Goal: Find specific fact: Find specific fact

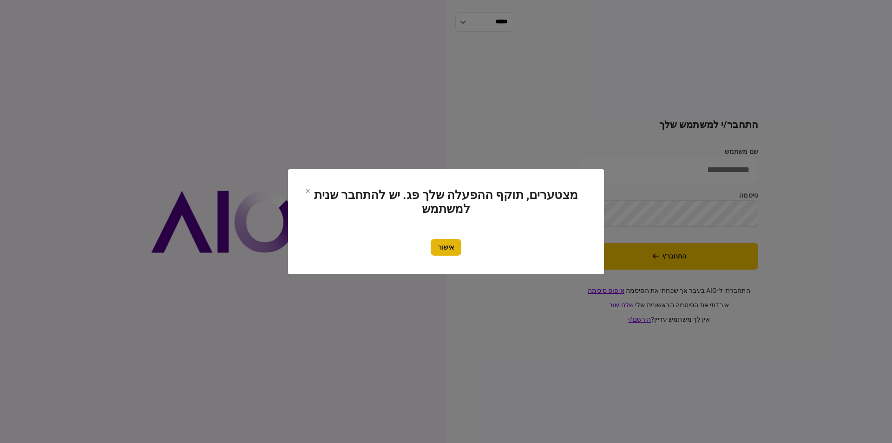
type input "*********"
click at [441, 251] on button "אישור" at bounding box center [445, 247] width 31 height 17
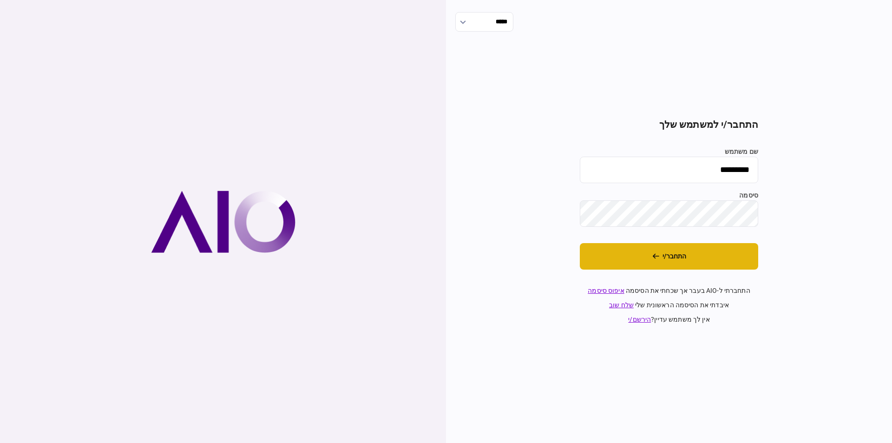
click at [648, 248] on button "התחבר/י" at bounding box center [669, 256] width 178 height 26
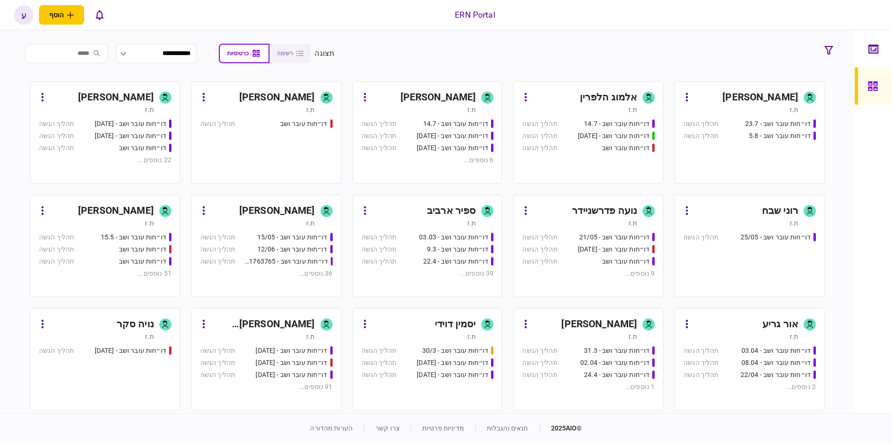
click at [106, 208] on div "[PERSON_NAME]" at bounding box center [116, 210] width 76 height 15
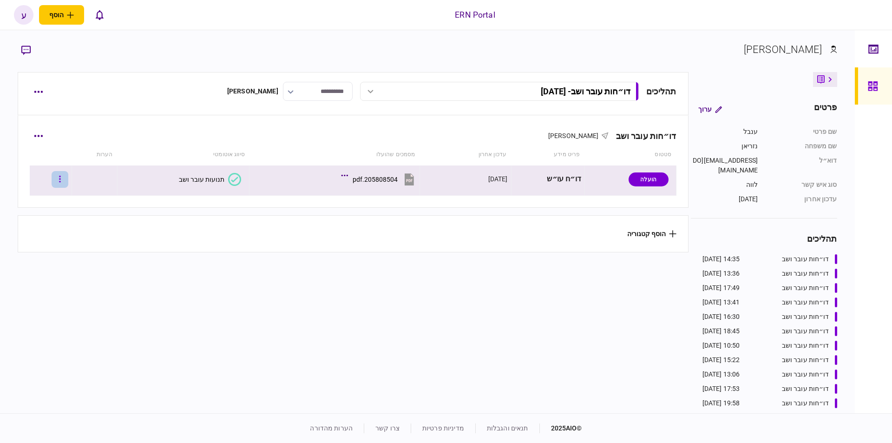
click at [61, 181] on icon "button" at bounding box center [60, 179] width 2 height 9
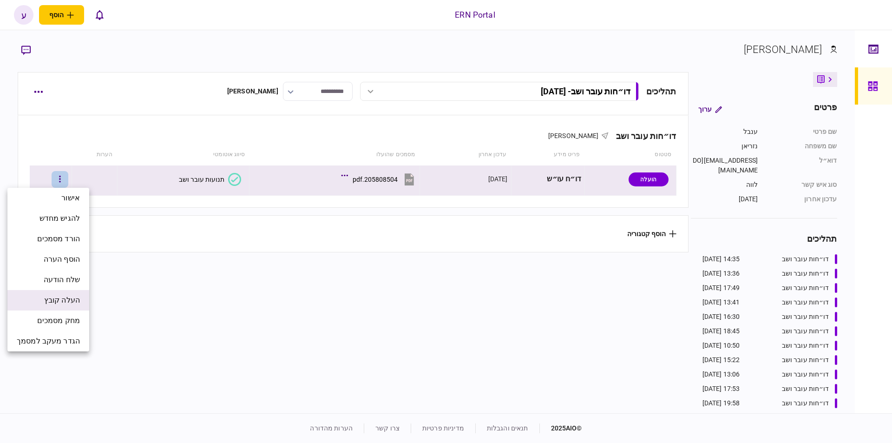
click at [75, 299] on span "העלה קובץ" at bounding box center [62, 299] width 36 height 11
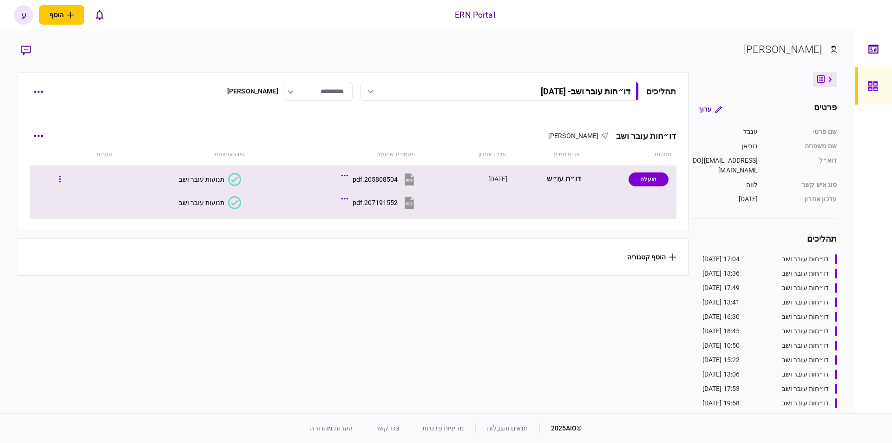
click at [364, 203] on div "207191552.pdf" at bounding box center [374, 202] width 45 height 7
click at [194, 199] on div "תנועות עובר ושב" at bounding box center [202, 202] width 46 height 7
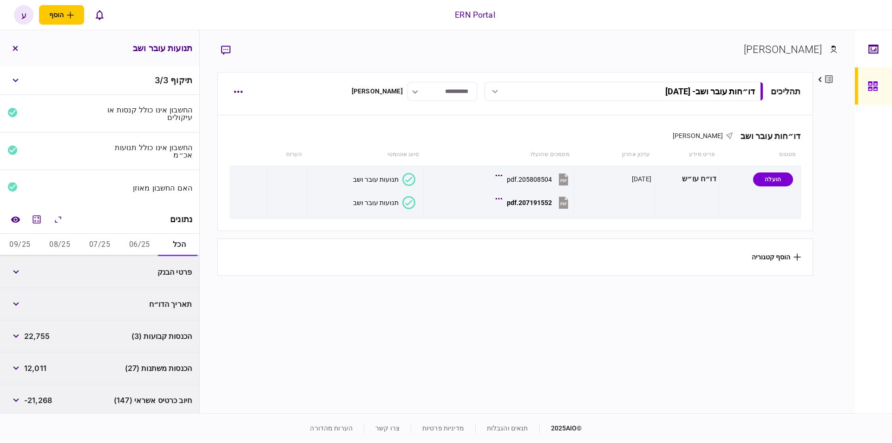
click at [35, 208] on div "נתונים" at bounding box center [99, 219] width 199 height 28
click at [39, 211] on button "מחשבון" at bounding box center [36, 219] width 17 height 17
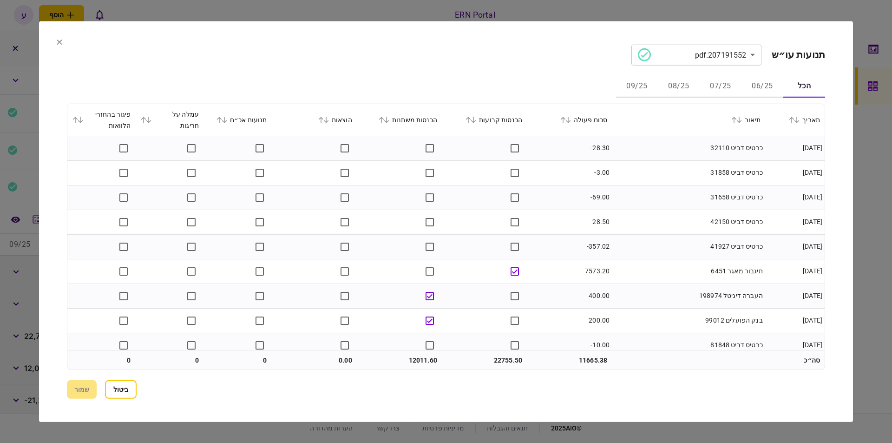
click at [744, 88] on button "06/25" at bounding box center [762, 86] width 42 height 22
click at [571, 118] on icon at bounding box center [568, 119] width 6 height 7
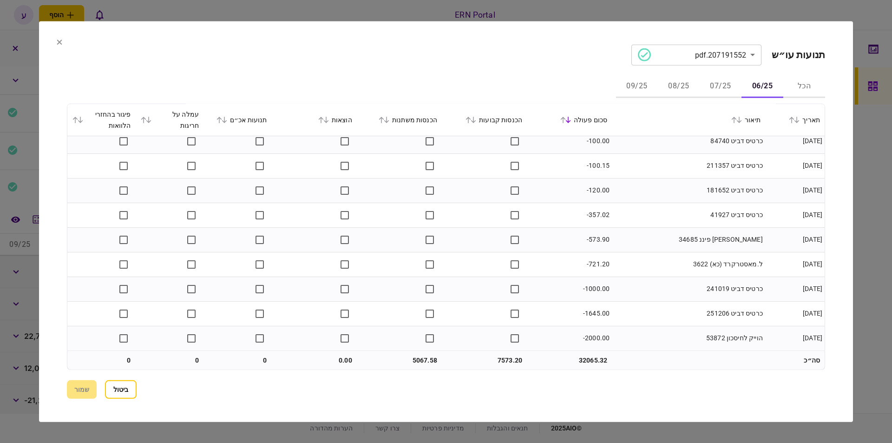
scroll to position [648, 0]
click at [727, 94] on button "07/25" at bounding box center [720, 86] width 42 height 22
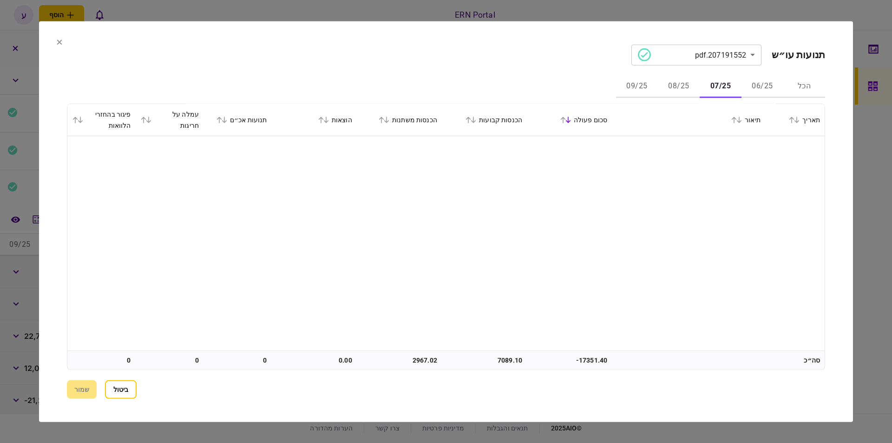
scroll to position [1263, 0]
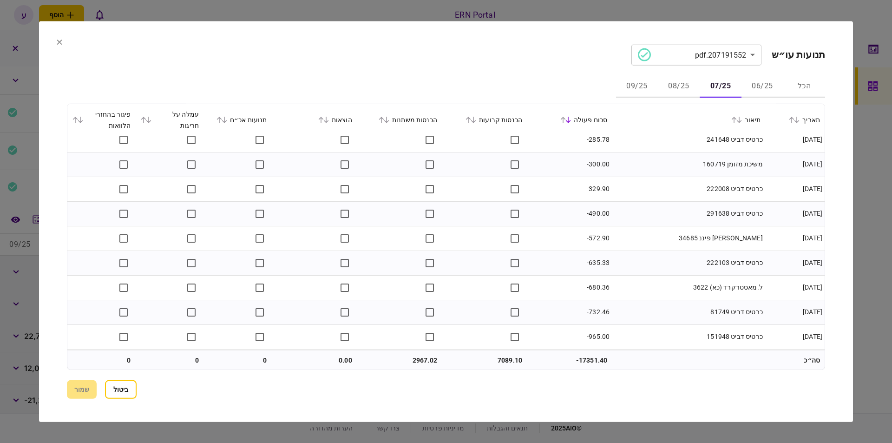
click at [659, 85] on button "08/25" at bounding box center [679, 86] width 42 height 22
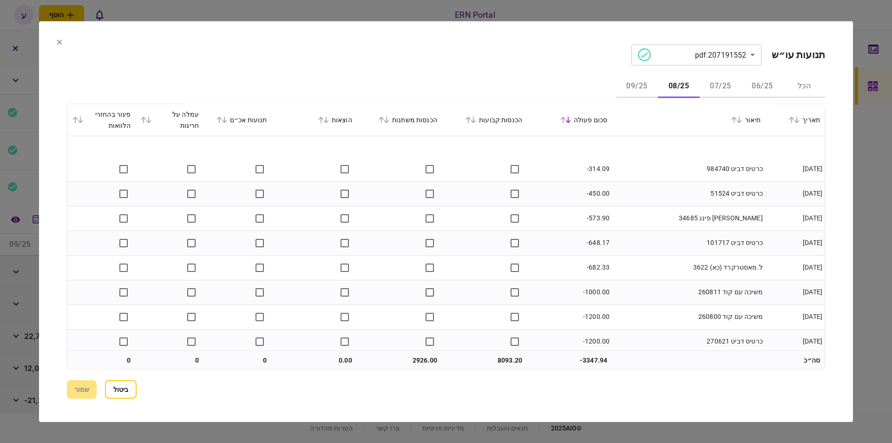
scroll to position [1608, 0]
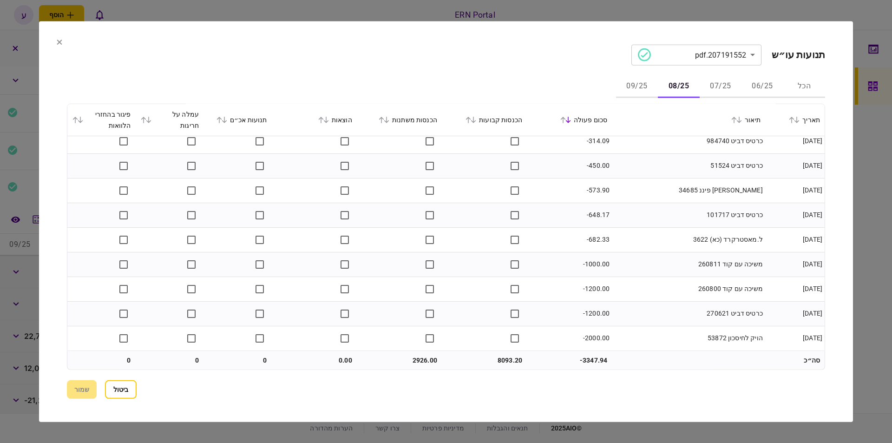
click at [647, 84] on button "09/25" at bounding box center [637, 86] width 42 height 22
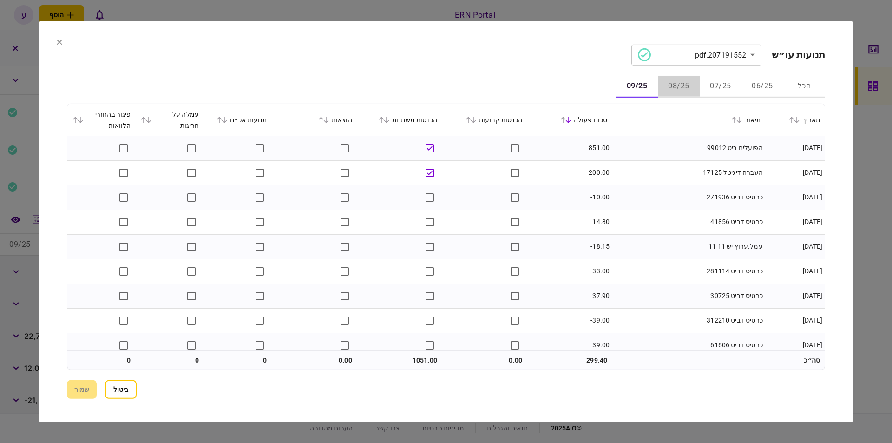
click at [675, 85] on button "08/25" at bounding box center [679, 86] width 42 height 22
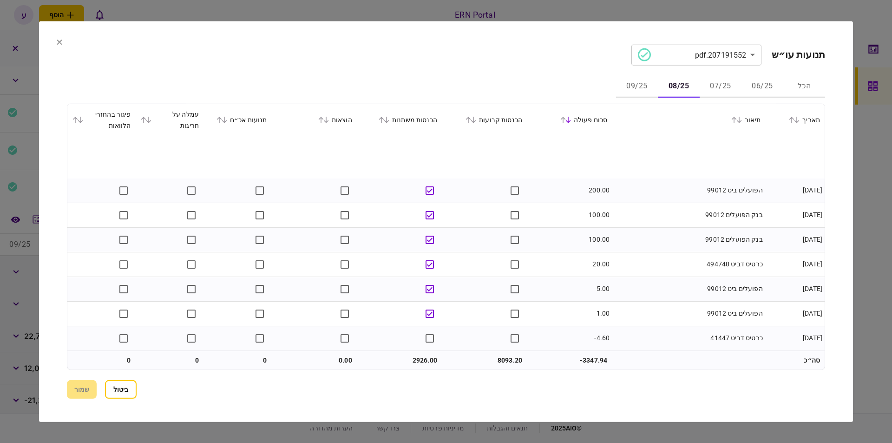
scroll to position [158, 0]
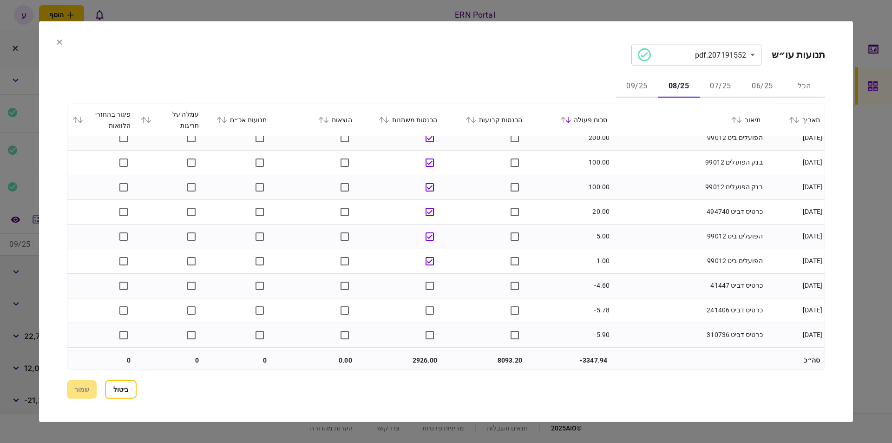
click at [732, 77] on button "07/25" at bounding box center [720, 86] width 42 height 22
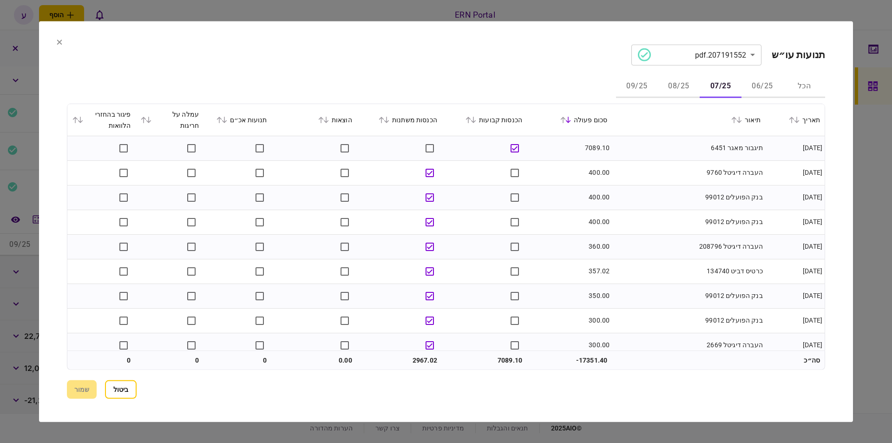
click at [762, 90] on button "06/25" at bounding box center [762, 86] width 42 height 22
click at [624, 95] on button "09/25" at bounding box center [637, 86] width 42 height 22
click at [626, 89] on button "09/25" at bounding box center [637, 86] width 42 height 22
click at [113, 380] on button "ביטול" at bounding box center [121, 389] width 32 height 19
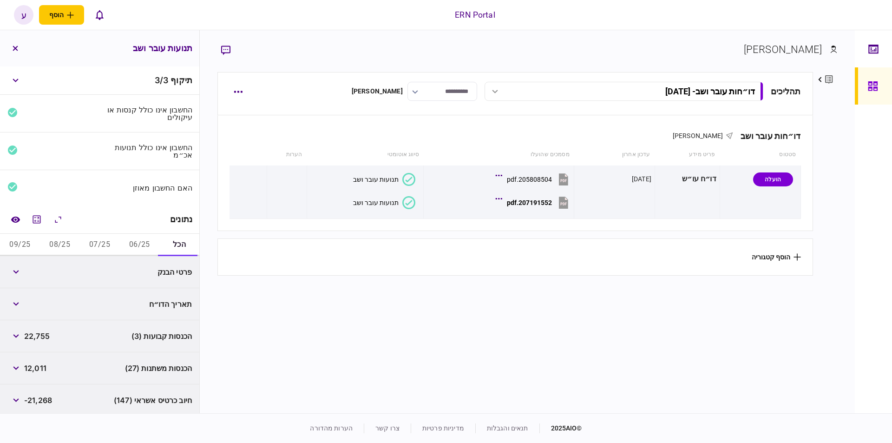
click at [125, 246] on button "06/25" at bounding box center [139, 245] width 40 height 22
click at [32, 267] on span "7,573" at bounding box center [34, 271] width 20 height 11
copy span "7,573"
click at [37, 268] on span "7,573" at bounding box center [34, 271] width 20 height 11
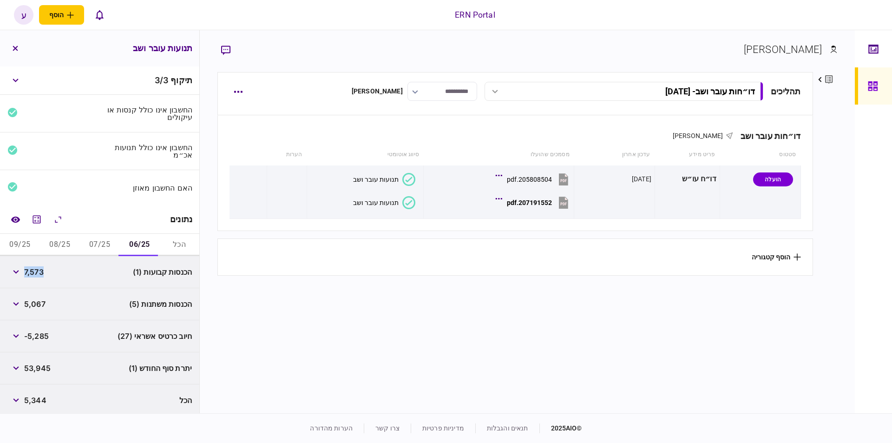
click at [37, 268] on span "7,573" at bounding box center [34, 271] width 20 height 11
copy span "7,573"
click at [44, 304] on span "5,067" at bounding box center [34, 303] width 21 height 11
click at [43, 303] on span "5,067" at bounding box center [34, 303] width 21 height 11
copy span "5,067"
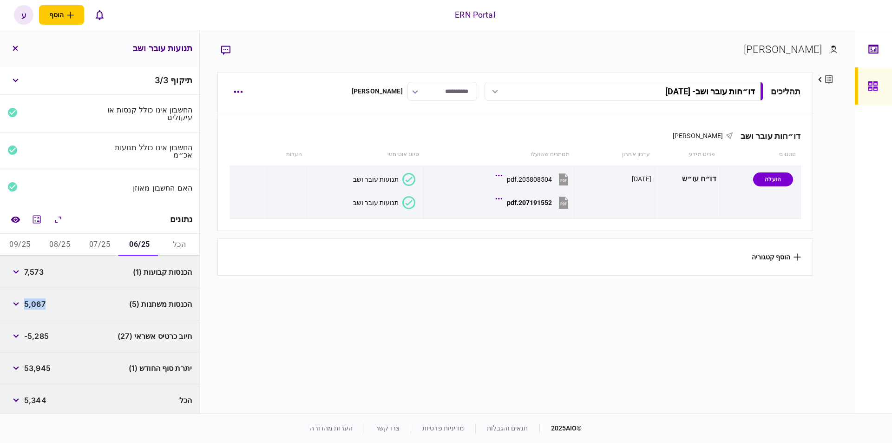
click at [43, 369] on span "53,945" at bounding box center [37, 367] width 26 height 11
click at [42, 369] on span "53,945" at bounding box center [37, 367] width 26 height 11
copy span "53,945"
click at [98, 241] on button "07/25" at bounding box center [100, 245] width 40 height 22
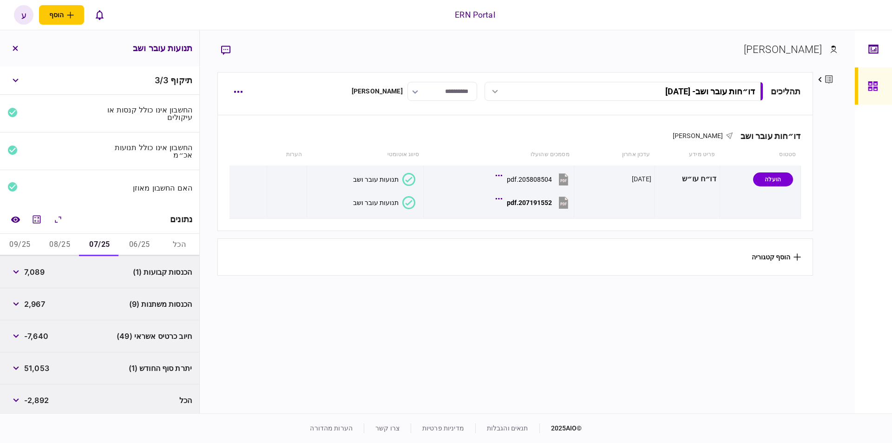
click at [44, 267] on span "7,089" at bounding box center [34, 271] width 20 height 11
click at [43, 267] on span "7,089" at bounding box center [34, 271] width 20 height 11
copy span "7,089"
click at [30, 306] on span "2,967" at bounding box center [34, 303] width 21 height 11
click at [30, 305] on span "2,967" at bounding box center [34, 303] width 21 height 11
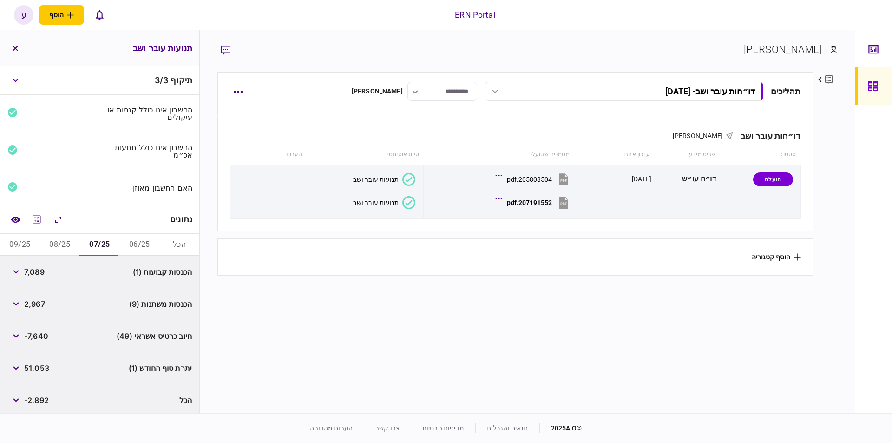
click at [30, 305] on span "2,967" at bounding box center [34, 303] width 21 height 11
copy span "2,967"
click at [35, 370] on span "51,053" at bounding box center [36, 367] width 25 height 11
copy span "51,053"
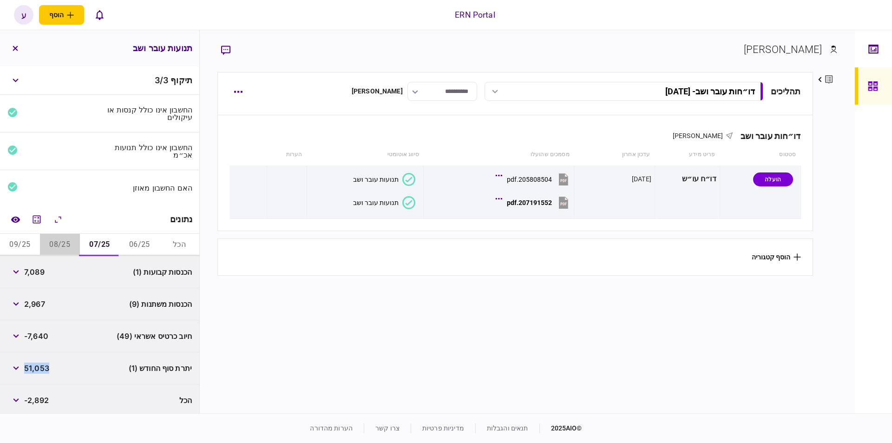
click at [58, 253] on button "08/25" at bounding box center [60, 245] width 40 height 22
click at [47, 266] on div "הכנסות קבועות (1) 8,093" at bounding box center [99, 272] width 199 height 32
click at [46, 266] on span "8,093" at bounding box center [35, 271] width 22 height 11
click at [46, 267] on span "8,093" at bounding box center [35, 271] width 22 height 11
copy div "8,093"
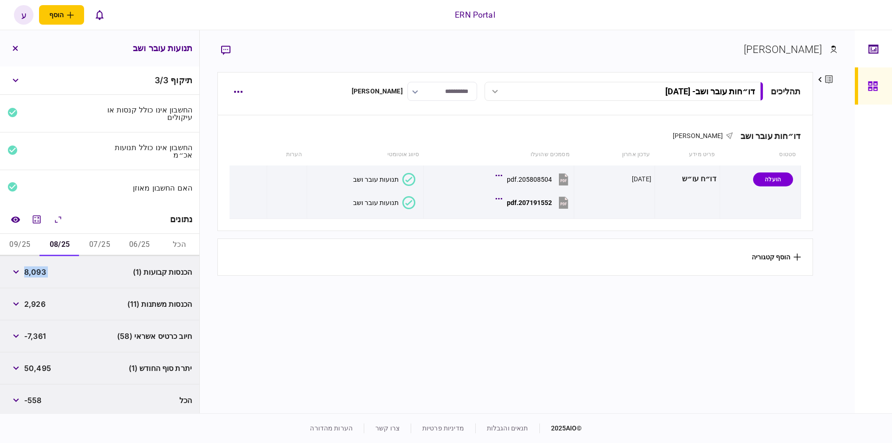
click at [39, 300] on span "2,926" at bounding box center [34, 303] width 21 height 11
copy span "2,926"
click at [43, 365] on span "50,495" at bounding box center [37, 367] width 27 height 11
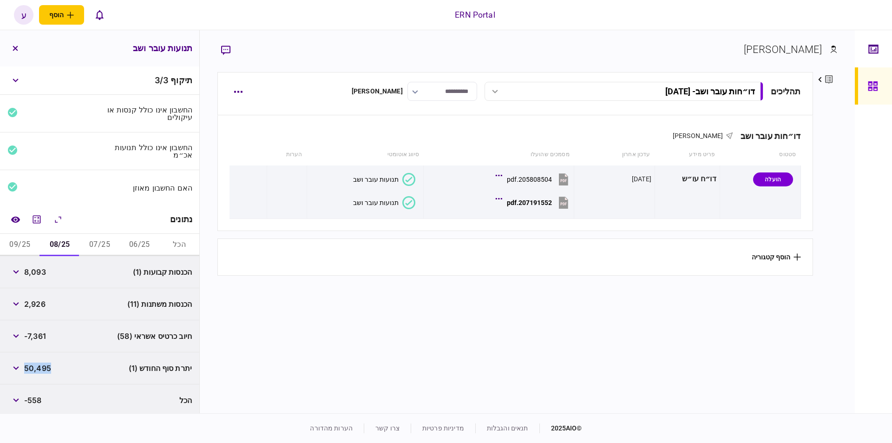
copy span "50,495"
click at [26, 246] on button "09/25" at bounding box center [20, 245] width 40 height 22
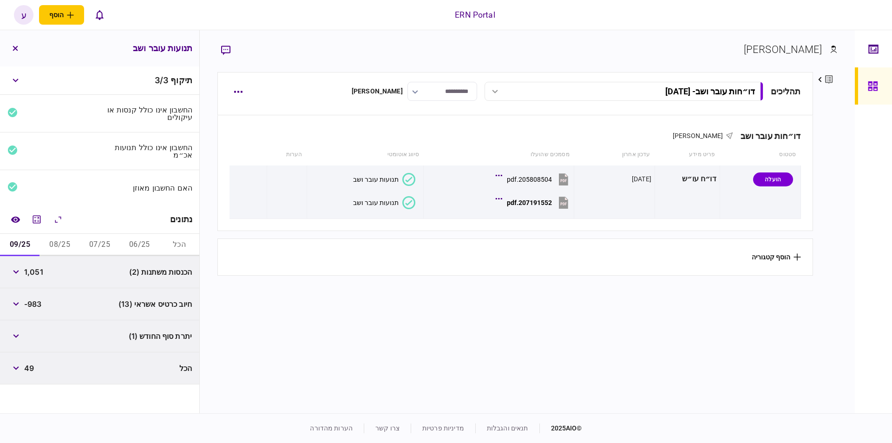
click at [36, 267] on span "1,051" at bounding box center [33, 271] width 19 height 11
click at [66, 240] on button "08/25" at bounding box center [60, 245] width 40 height 22
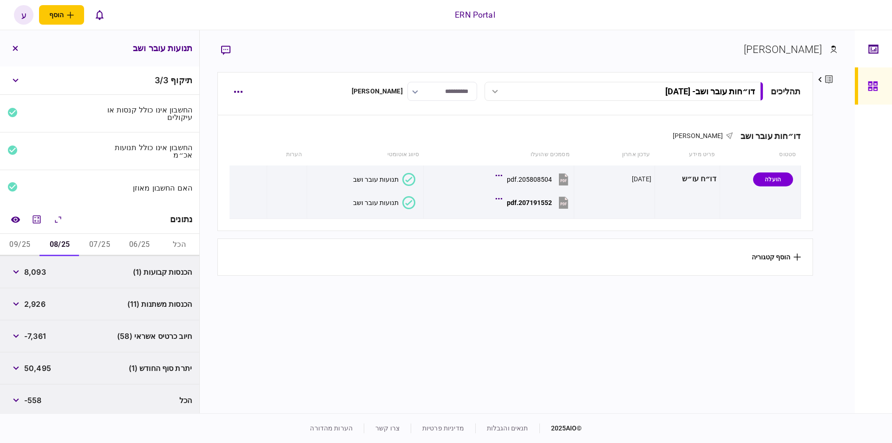
click at [40, 371] on span "50,495" at bounding box center [37, 367] width 27 height 11
click at [18, 238] on button "09/25" at bounding box center [20, 245] width 40 height 22
